Goal: Information Seeking & Learning: Understand process/instructions

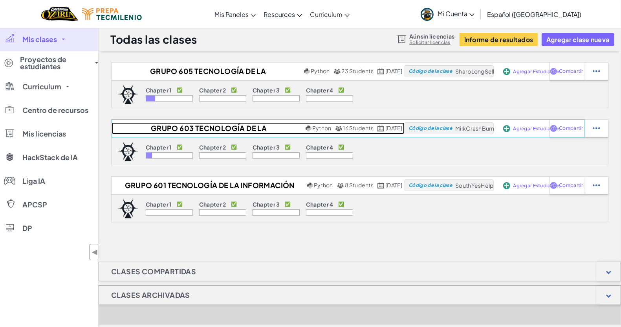
click at [158, 127] on h2 "Grupo 603 Tecnología de la Información I Profe Ale" at bounding box center [208, 128] width 192 height 12
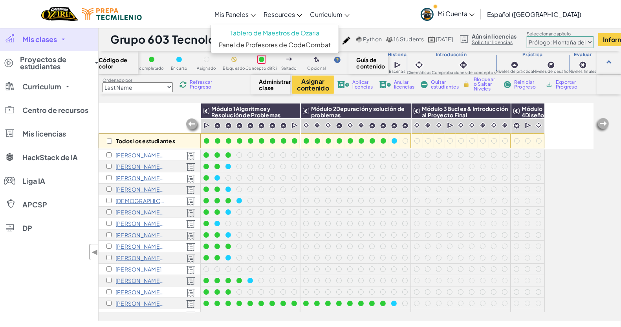
click at [242, 15] on span "Mis Paneles" at bounding box center [232, 14] width 34 height 8
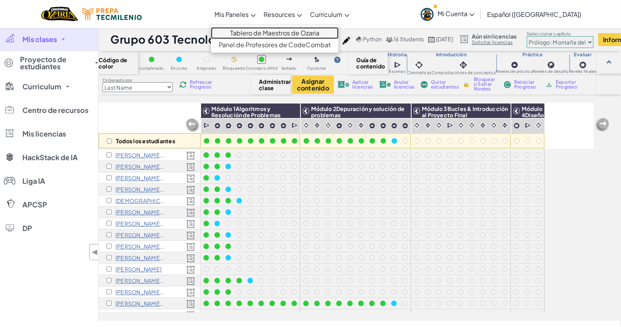
click at [246, 31] on link "Tablero de Maestros de Ozaria" at bounding box center [275, 33] width 128 height 12
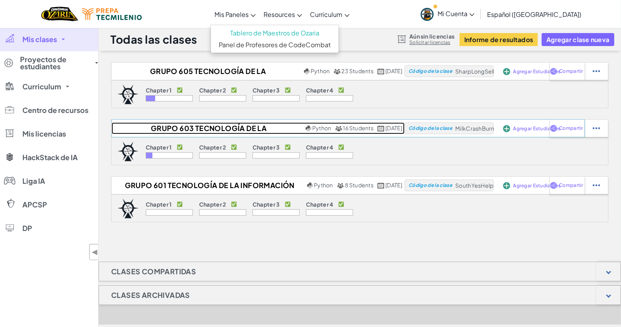
click at [170, 129] on h2 "Grupo 603 Tecnología de la Información I Profe Ale" at bounding box center [208, 128] width 192 height 12
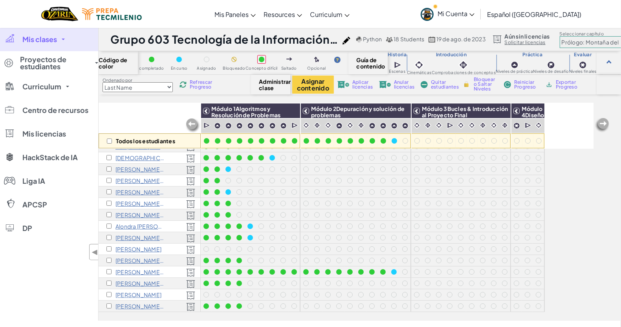
scroll to position [50, 0]
click at [132, 246] on p "[PERSON_NAME]" at bounding box center [139, 249] width 46 height 6
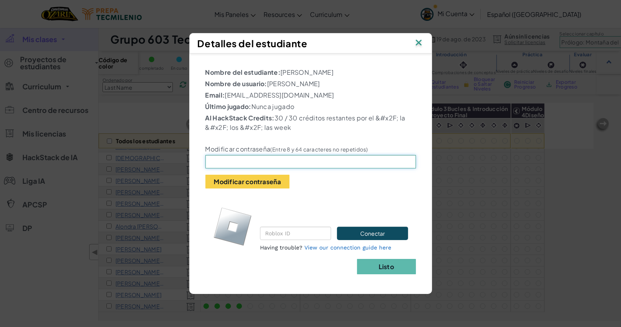
click at [236, 166] on input "text" at bounding box center [311, 161] width 211 height 13
type input "Natalia1234"
click at [246, 182] on button "Modificar contraseña" at bounding box center [248, 182] width 84 height 14
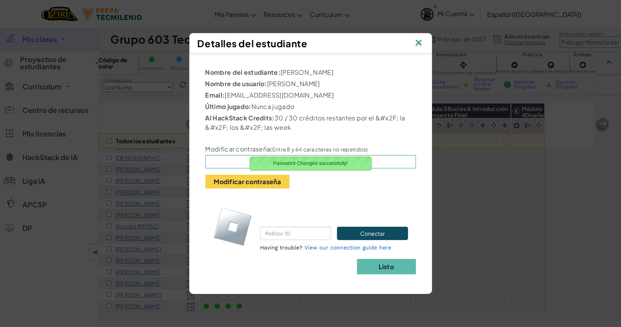
click at [419, 42] on img at bounding box center [419, 43] width 10 height 12
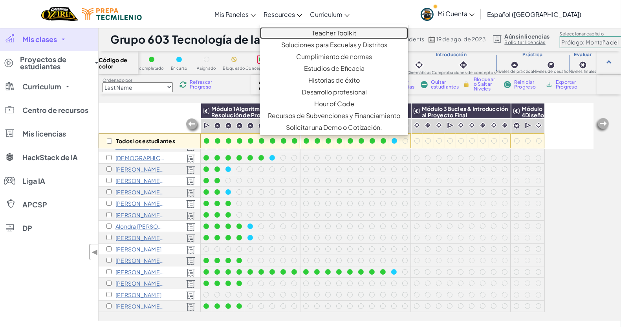
click at [336, 34] on link "Teacher Toolkit" at bounding box center [334, 33] width 148 height 12
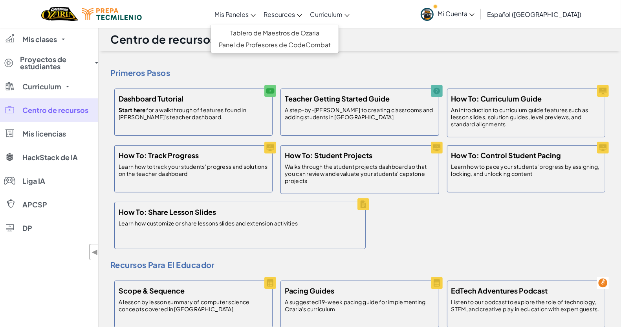
click at [249, 14] on span "Mis Paneles" at bounding box center [232, 14] width 34 height 8
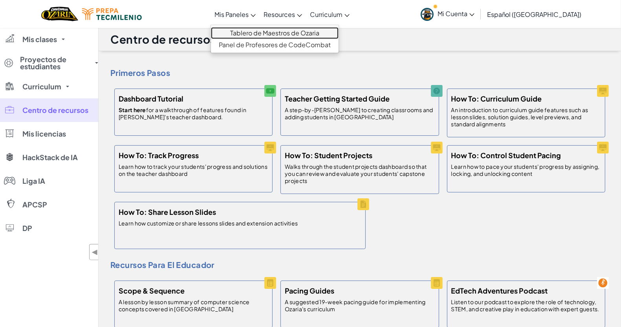
click at [256, 32] on link "Tablero de Maestros de Ozaria" at bounding box center [275, 33] width 128 height 12
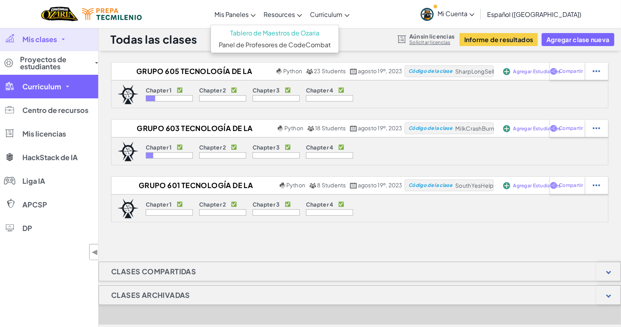
click at [37, 83] on span "Curriculum" at bounding box center [41, 86] width 39 height 7
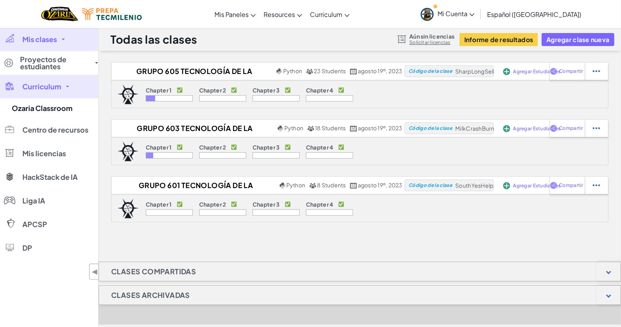
click at [37, 86] on span "Curriculum" at bounding box center [41, 86] width 39 height 7
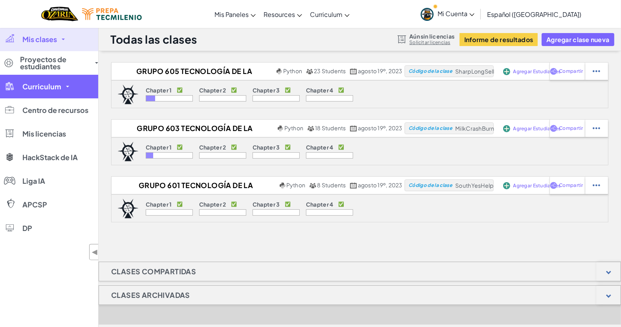
click at [37, 86] on span "Curriculum" at bounding box center [41, 86] width 39 height 7
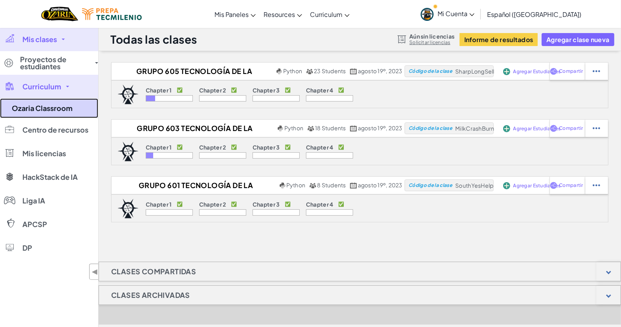
click at [34, 107] on link "Ozaria Classroom" at bounding box center [49, 108] width 98 height 20
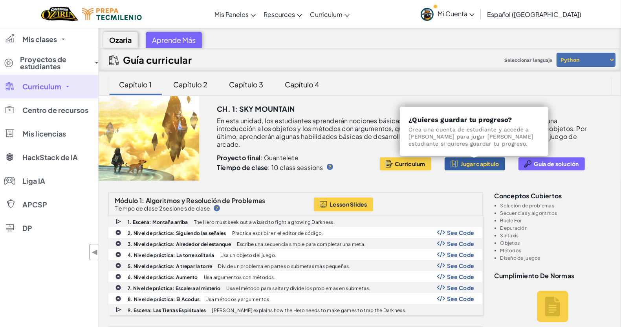
click at [469, 163] on span "Jugar capítulo" at bounding box center [480, 163] width 39 height 6
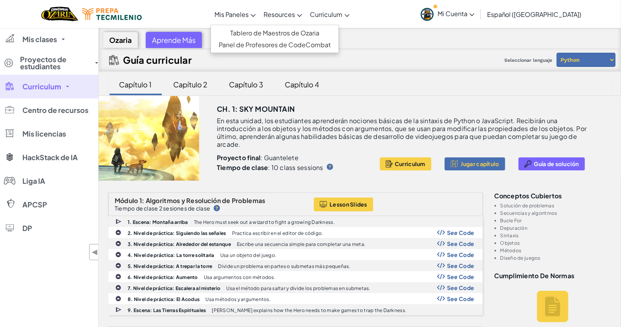
click at [249, 13] on span "Mis Paneles" at bounding box center [232, 14] width 34 height 8
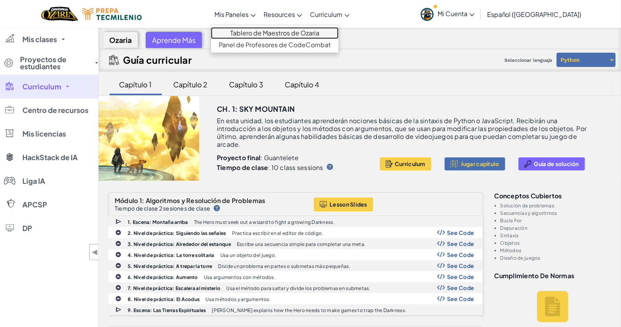
click at [254, 34] on link "Tablero de Maestros de Ozaria" at bounding box center [275, 33] width 128 height 12
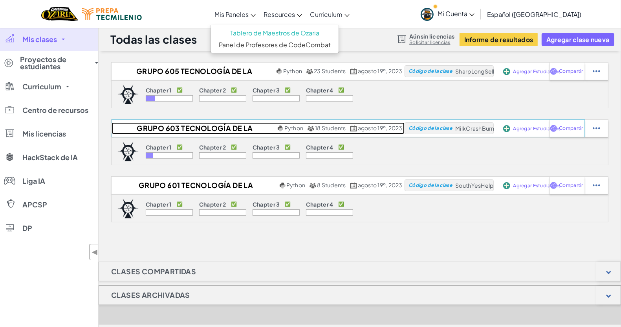
click at [160, 126] on h2 "Grupo 603 Tecnología de la Información I Profe Ale" at bounding box center [194, 128] width 164 height 12
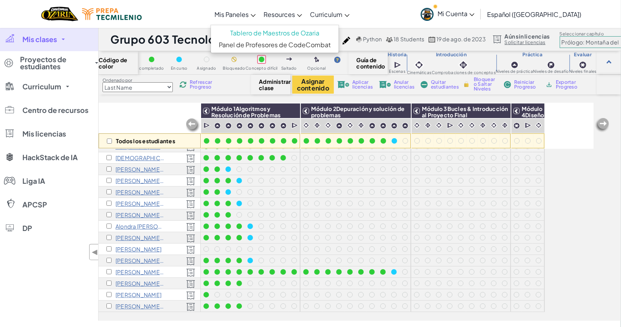
scroll to position [50, 0]
click at [472, 15] on span "Mi Cuenta" at bounding box center [456, 13] width 37 height 8
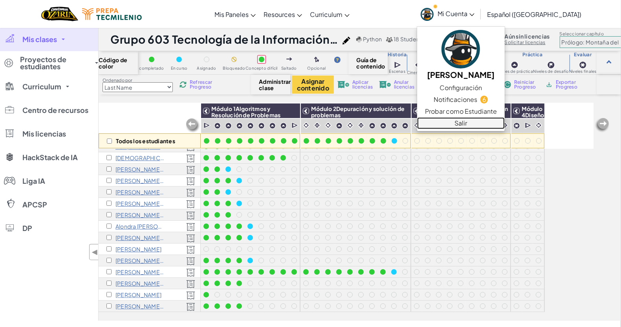
click at [494, 121] on link "Salir" at bounding box center [461, 123] width 88 height 12
